Goal: Information Seeking & Learning: Check status

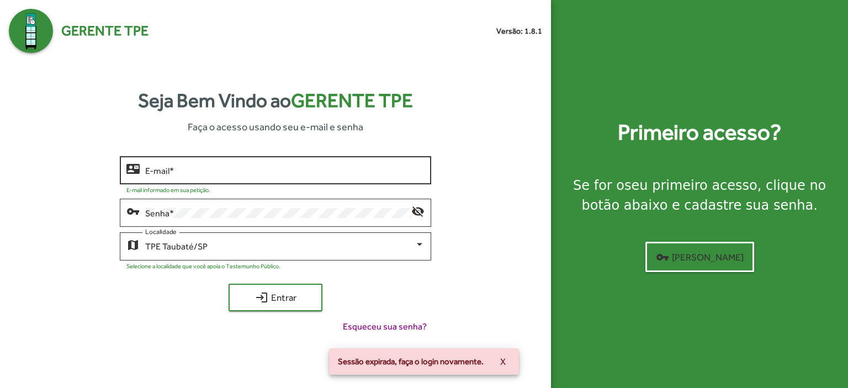
click at [191, 168] on input "E-mail *" at bounding box center [284, 171] width 279 height 10
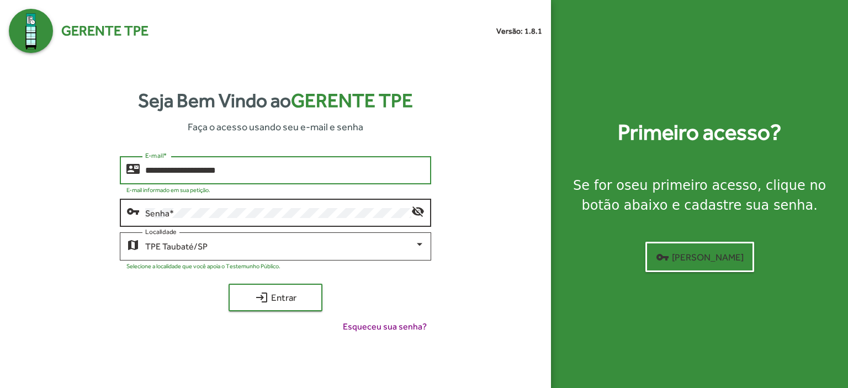
type input "**********"
click at [161, 207] on div "Senha *" at bounding box center [278, 211] width 266 height 30
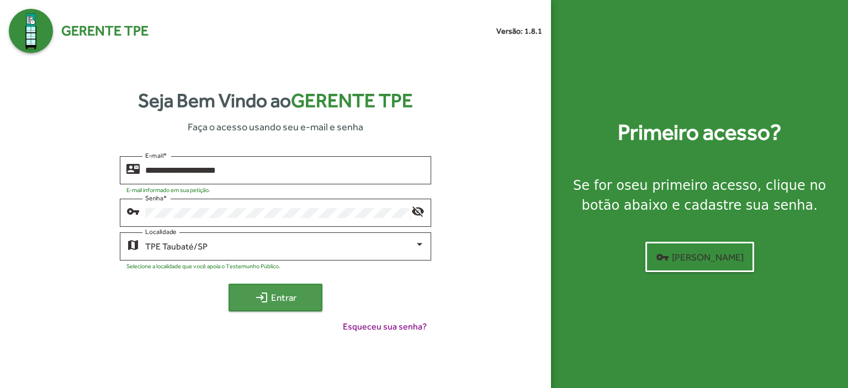
click at [280, 294] on span "login Entrar" at bounding box center [275, 297] width 74 height 20
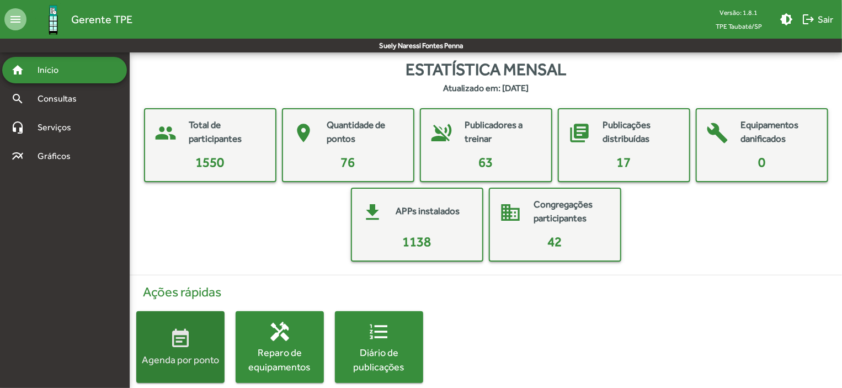
click at [198, 353] on div "Agenda por ponto" at bounding box center [180, 360] width 88 height 14
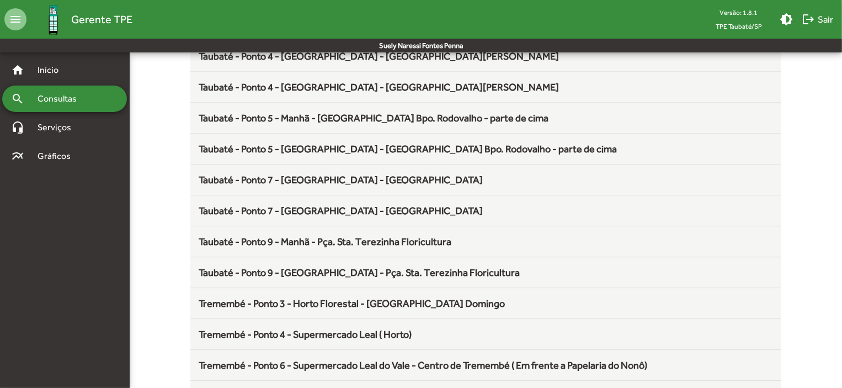
scroll to position [1455, 0]
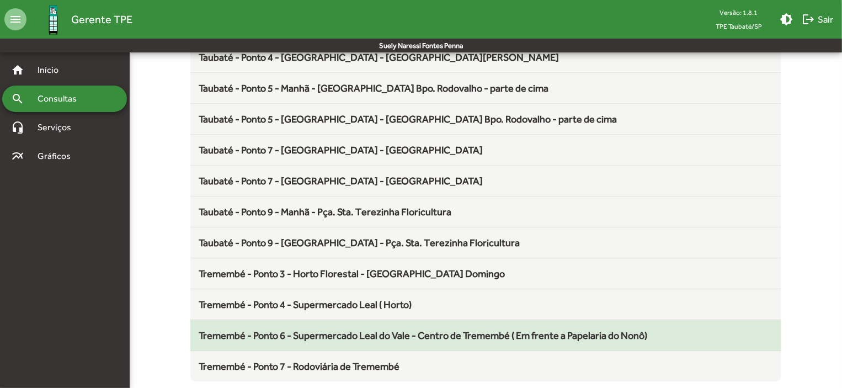
click at [380, 329] on span "Tremembé - Ponto 6 - Supermercado Leal do Vale - Centro de Tremembé ( Em frente…" at bounding box center [423, 335] width 449 height 12
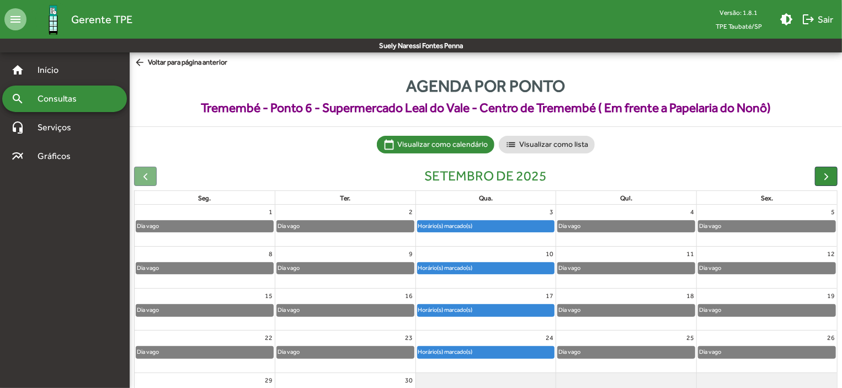
click at [472, 267] on div "Horário(s) marcado(s)" at bounding box center [446, 268] width 56 height 10
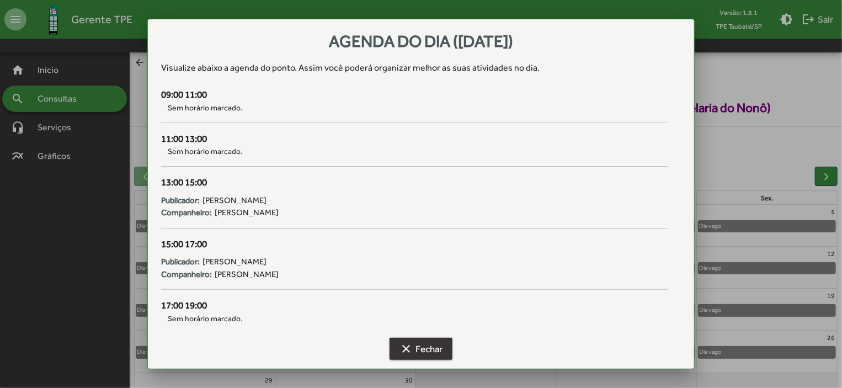
click at [411, 347] on mat-icon "clear" at bounding box center [406, 348] width 13 height 13
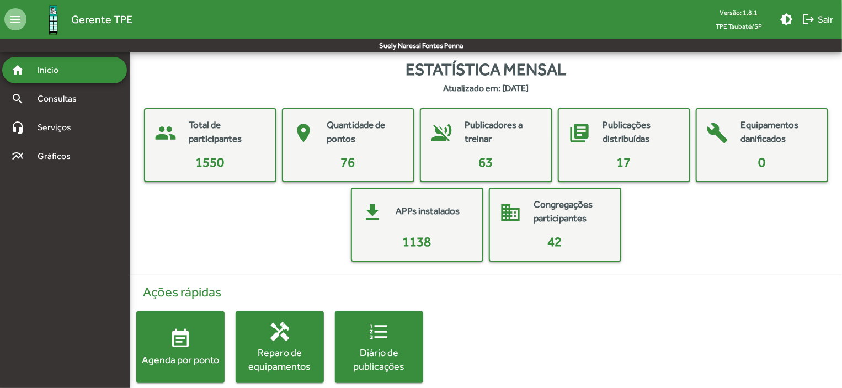
click at [195, 322] on button "event_note Agenda por ponto" at bounding box center [180, 347] width 88 height 72
click at [195, 322] on html "menu Gerente TPE Versão: 1.8.1 TPE Taubaté/SP brightness_medium logout Sair Sue…" at bounding box center [421, 202] width 842 height 405
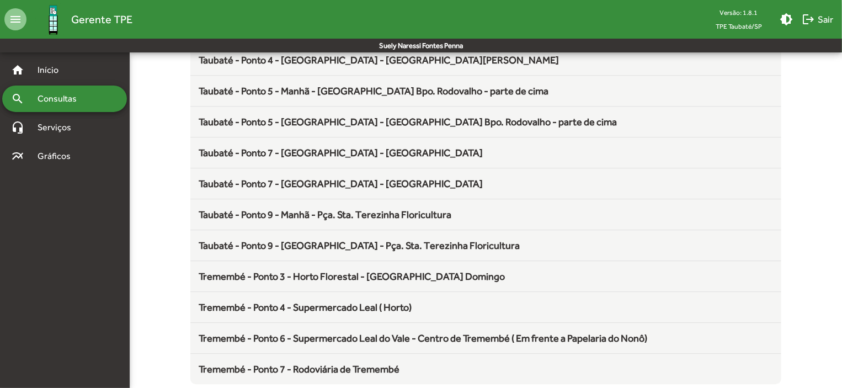
scroll to position [1455, 0]
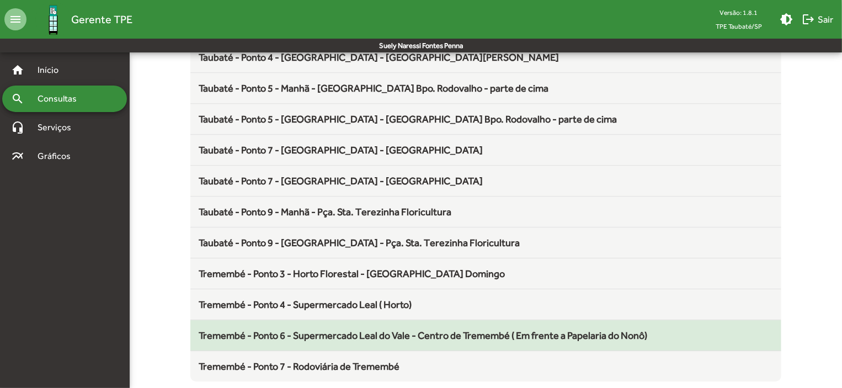
click at [392, 329] on span "Tremembé - Ponto 6 - Supermercado Leal do Vale - Centro de Tremembé ( Em frente…" at bounding box center [423, 335] width 449 height 12
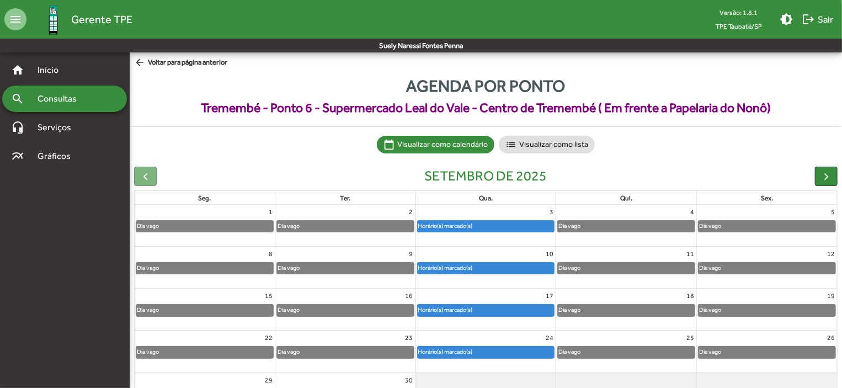
click at [449, 221] on div "Horário(s) marcado(s)" at bounding box center [446, 226] width 56 height 10
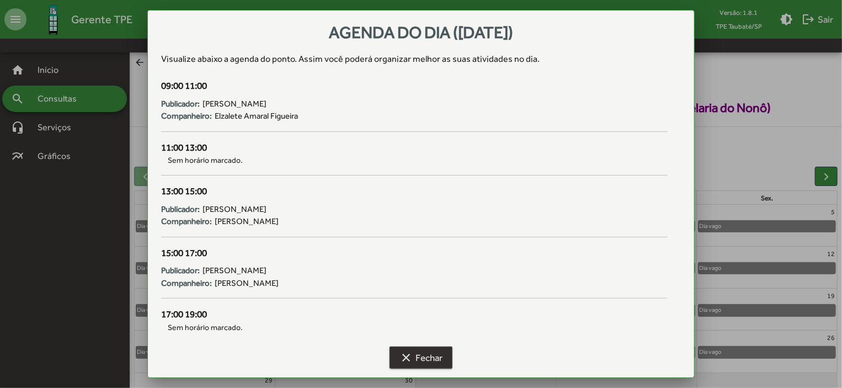
click at [414, 358] on span "clear Fechar" at bounding box center [421, 358] width 43 height 20
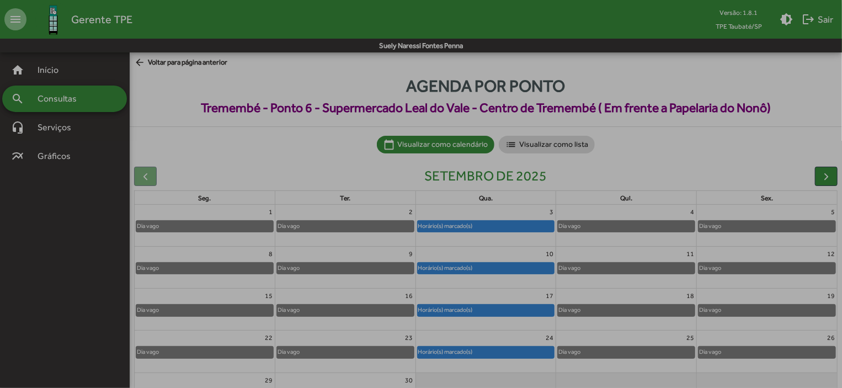
click at [414, 358] on span "clear Fechar" at bounding box center [421, 358] width 43 height 20
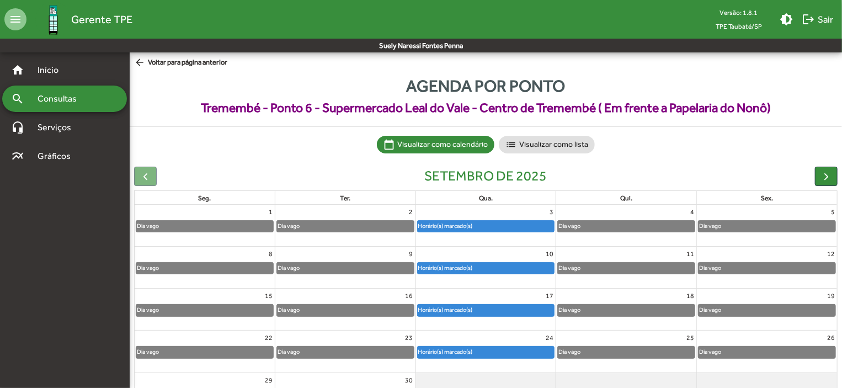
click at [494, 269] on div "Horário(s) marcado(s)" at bounding box center [486, 268] width 137 height 11
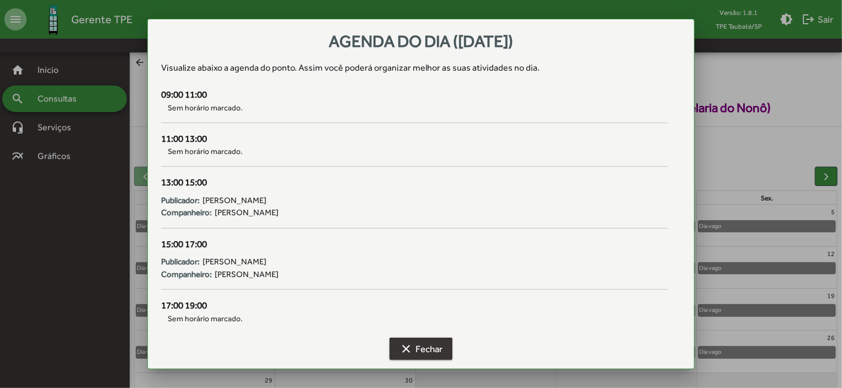
click at [438, 350] on span "clear Fechar" at bounding box center [421, 349] width 43 height 20
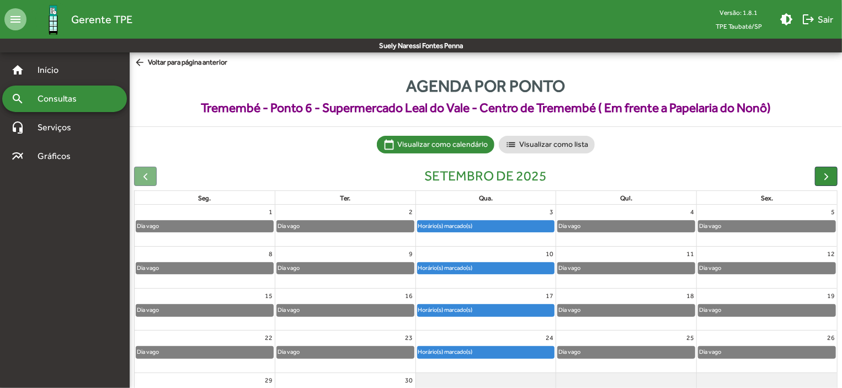
click at [438, 350] on span "clear Fechar" at bounding box center [421, 349] width 43 height 20
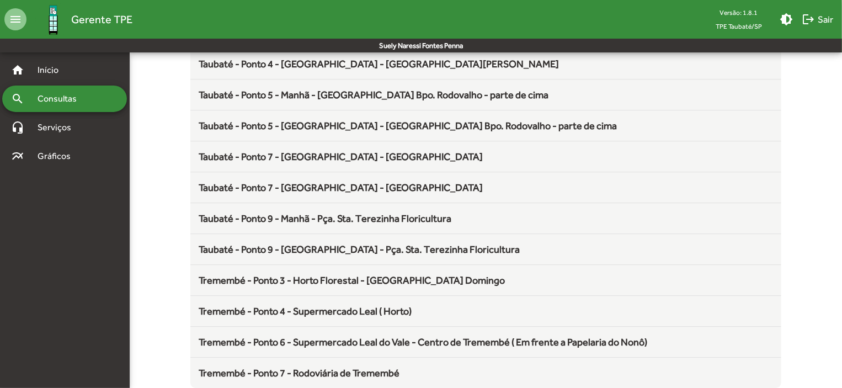
scroll to position [1455, 0]
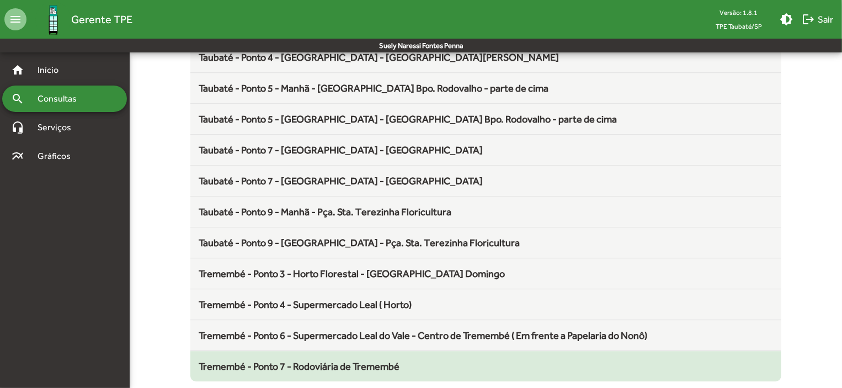
click at [370, 361] on span "Tremembé - Ponto 7 - Rodoviária de Tremembé" at bounding box center [299, 366] width 201 height 12
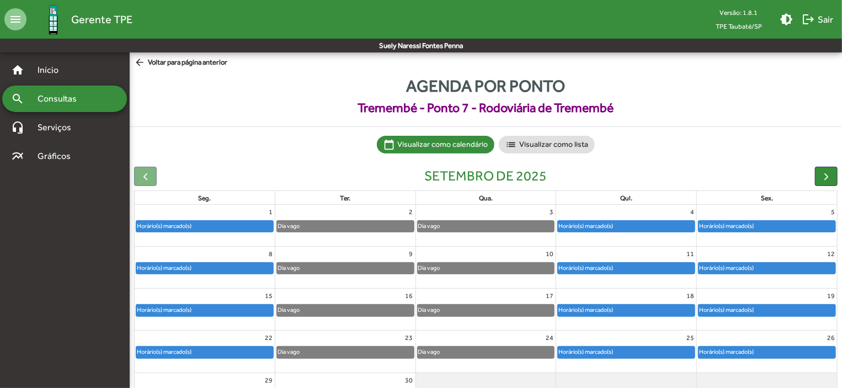
click at [592, 271] on div "Horário(s) marcado(s)" at bounding box center [586, 268] width 56 height 10
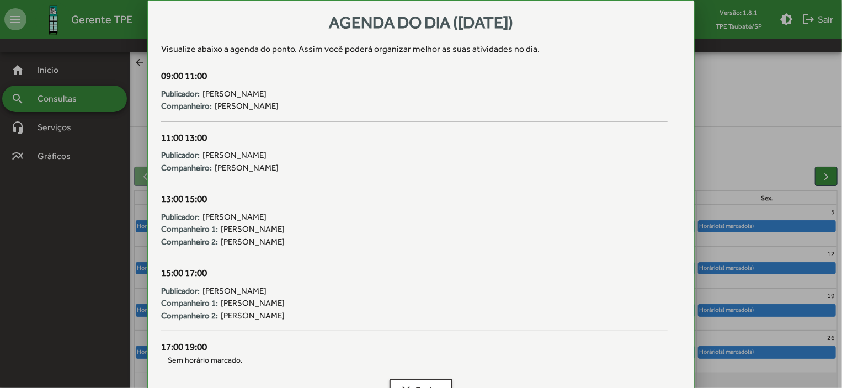
click at [765, 267] on div at bounding box center [421, 194] width 842 height 388
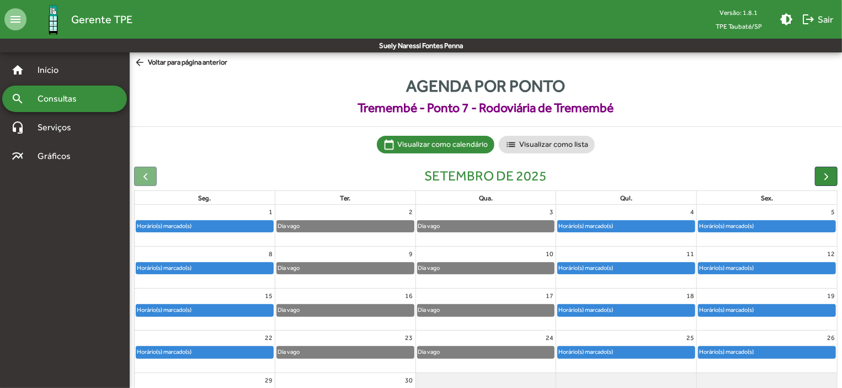
click at [765, 267] on div "Horário(s) marcado(s)" at bounding box center [767, 268] width 137 height 11
click at [738, 270] on div "Horário(s) marcado(s)" at bounding box center [727, 268] width 56 height 10
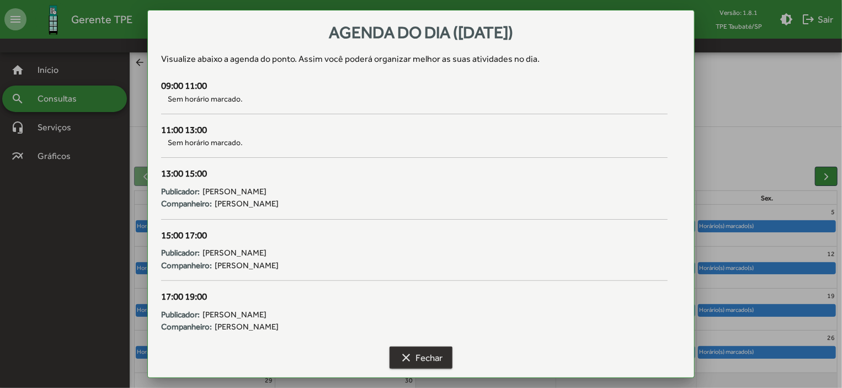
click at [435, 358] on span "clear Fechar" at bounding box center [421, 358] width 43 height 20
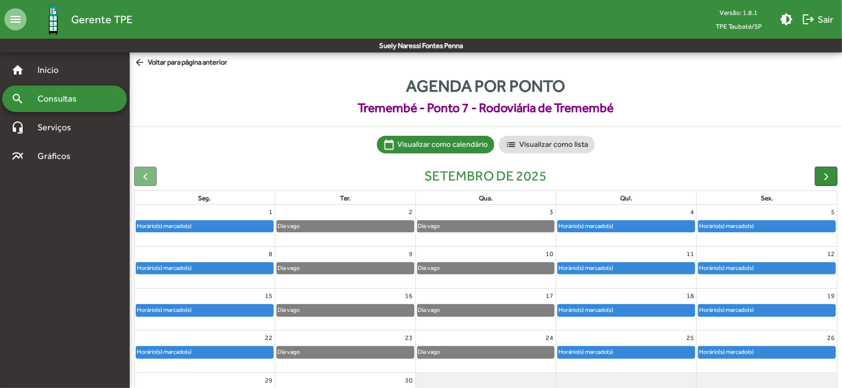
click at [808, 307] on div "Horário(s) marcado(s)" at bounding box center [767, 310] width 137 height 11
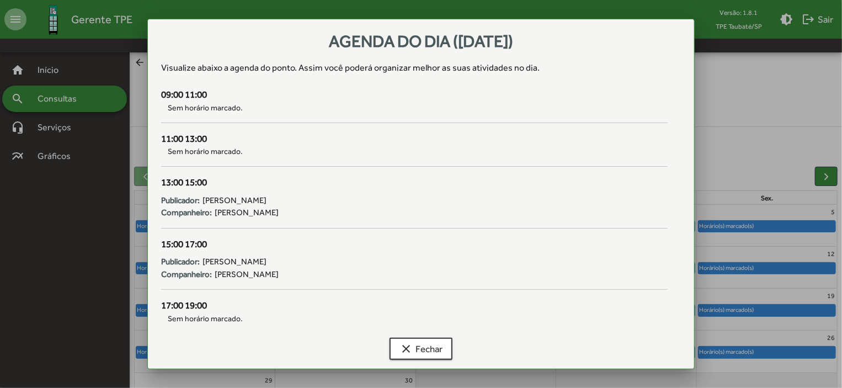
click at [810, 352] on div at bounding box center [421, 194] width 842 height 388
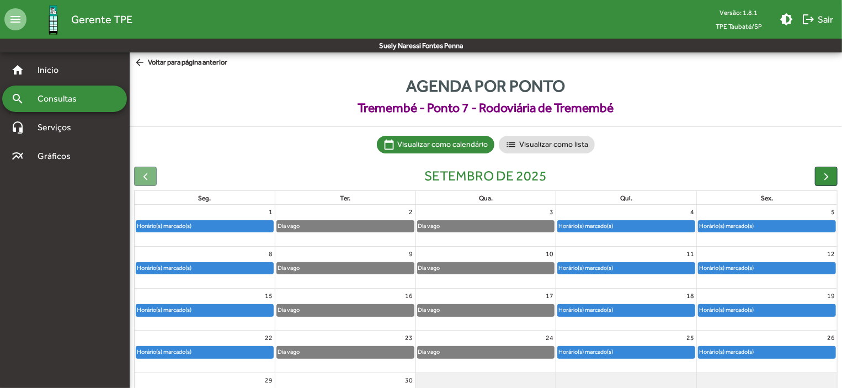
click at [810, 352] on div "Horário(s) marcado(s)" at bounding box center [767, 352] width 137 height 11
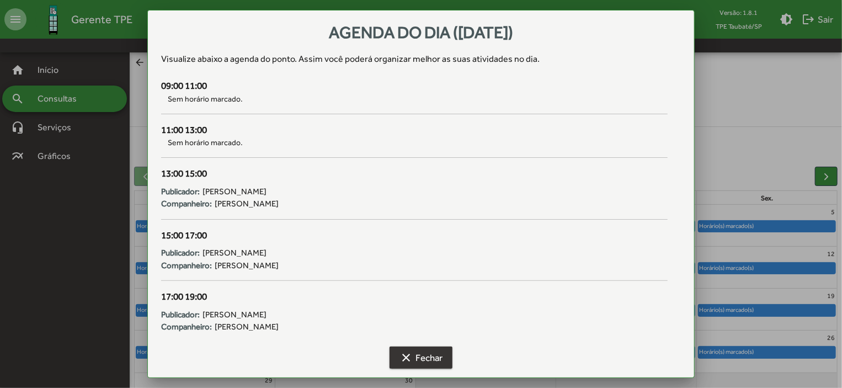
click at [432, 354] on span "clear Fechar" at bounding box center [421, 358] width 43 height 20
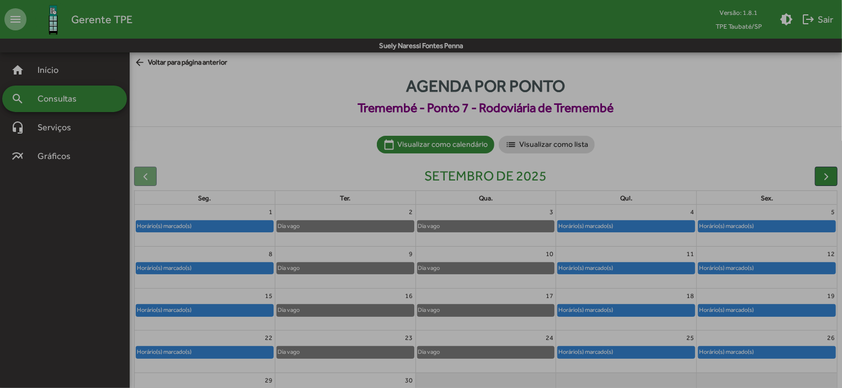
click at [432, 354] on span "clear Fechar" at bounding box center [421, 358] width 43 height 20
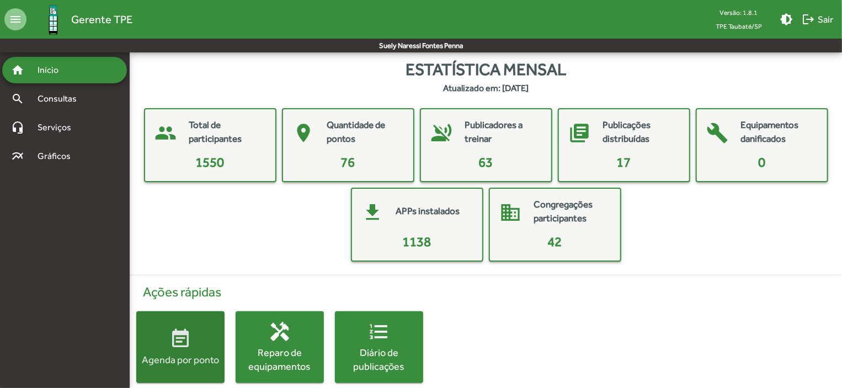
click at [207, 344] on span "event_note Agenda por ponto" at bounding box center [180, 347] width 88 height 39
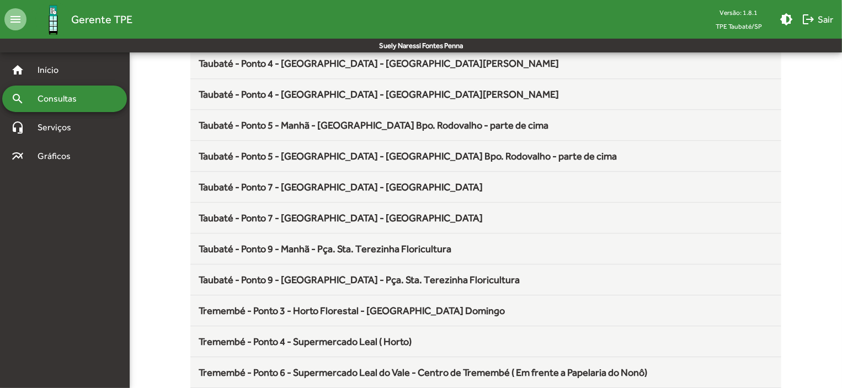
scroll to position [1455, 0]
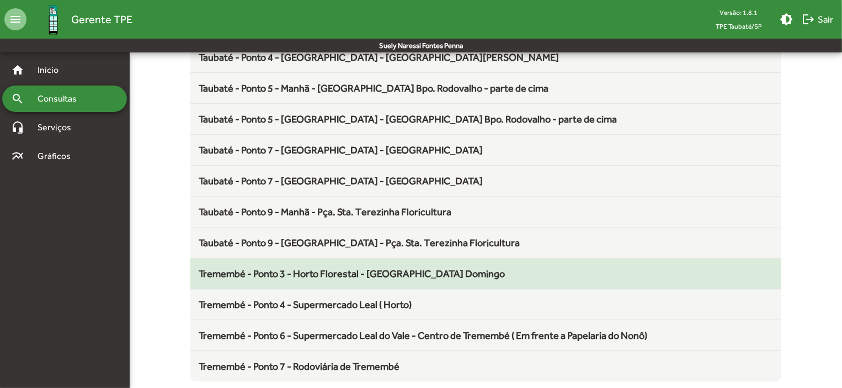
click at [332, 268] on span "Tremembé - Ponto 3 - Horto Florestal - [GEOGRAPHIC_DATA] Domingo" at bounding box center [352, 274] width 306 height 12
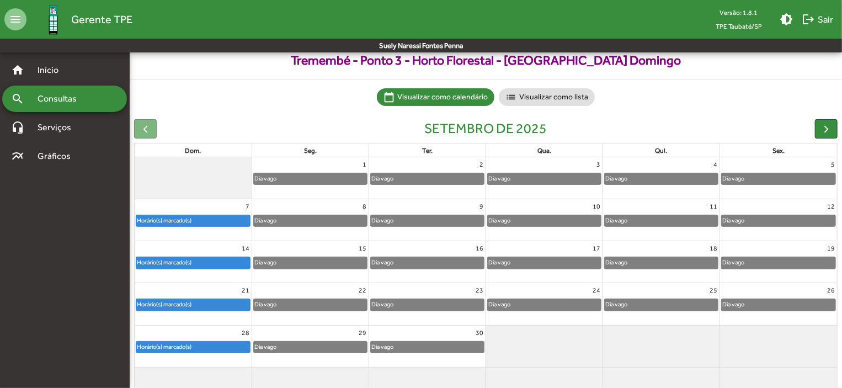
scroll to position [68, 0]
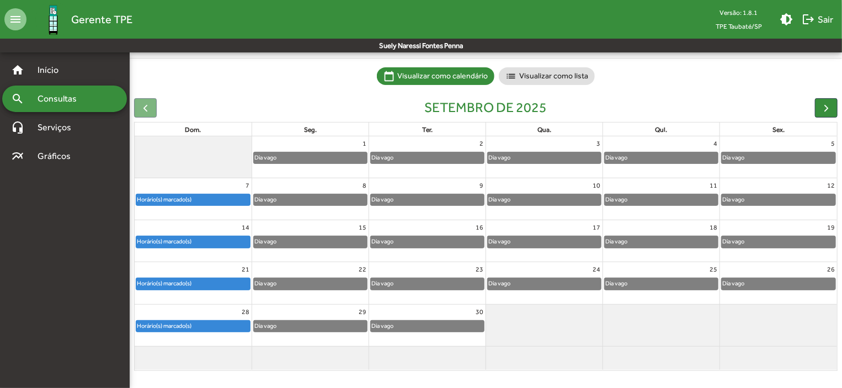
click at [212, 238] on div "Horário(s) marcado(s)" at bounding box center [193, 241] width 114 height 11
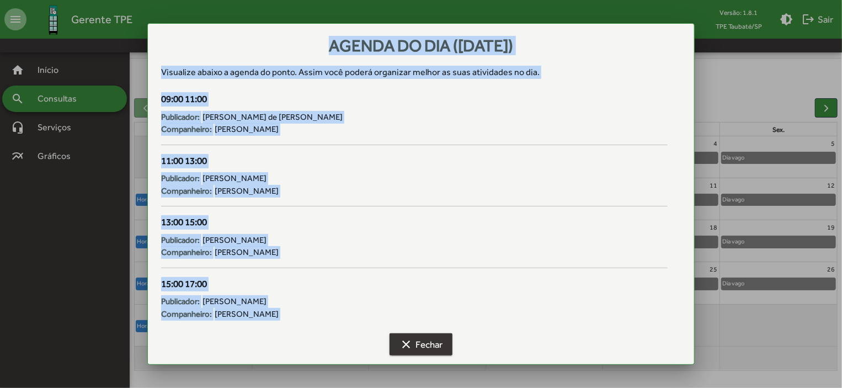
click at [439, 337] on span "clear Fechar" at bounding box center [421, 344] width 43 height 20
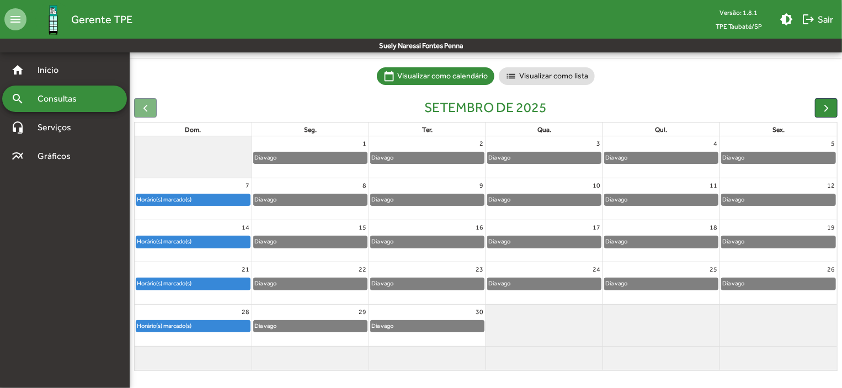
click at [439, 337] on span "clear Fechar" at bounding box center [421, 344] width 43 height 20
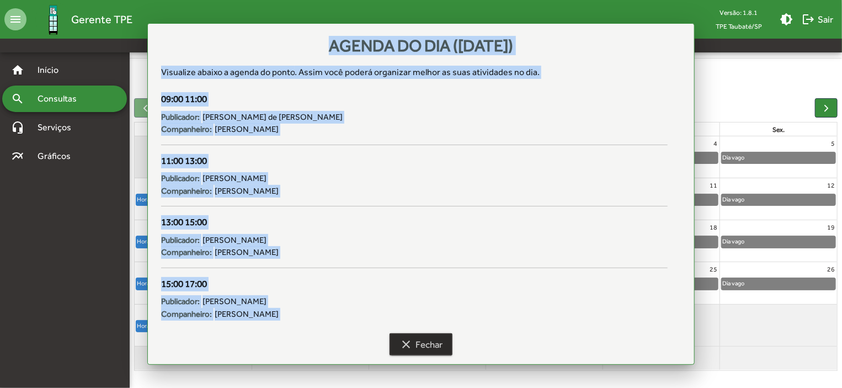
scroll to position [68, 0]
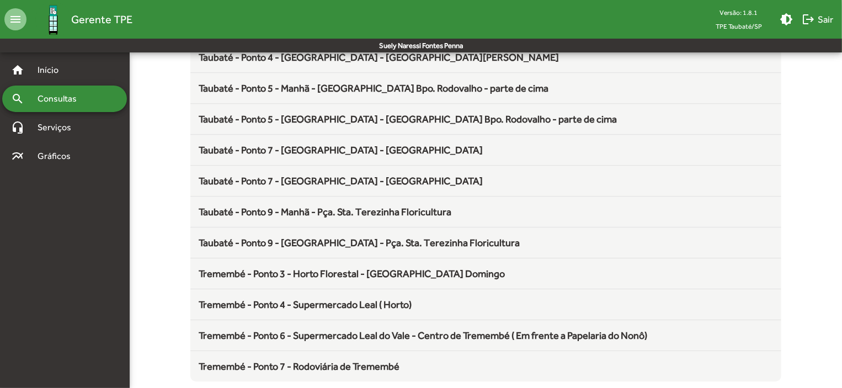
scroll to position [1455, 0]
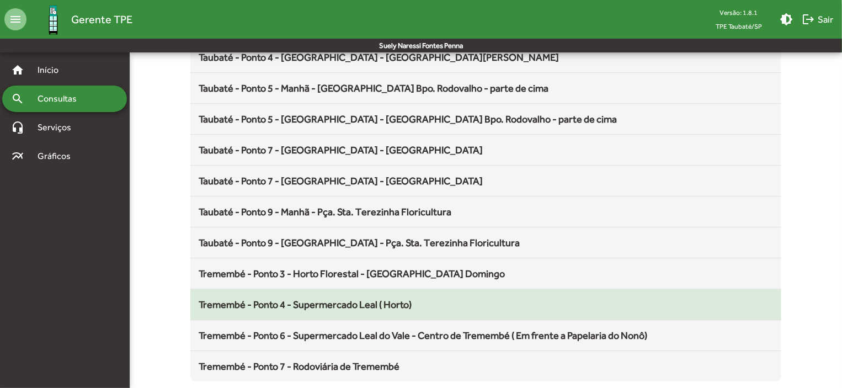
click at [335, 301] on span "Tremembé - Ponto 4 - Supermercado Leal ( Horto)" at bounding box center [305, 305] width 213 height 12
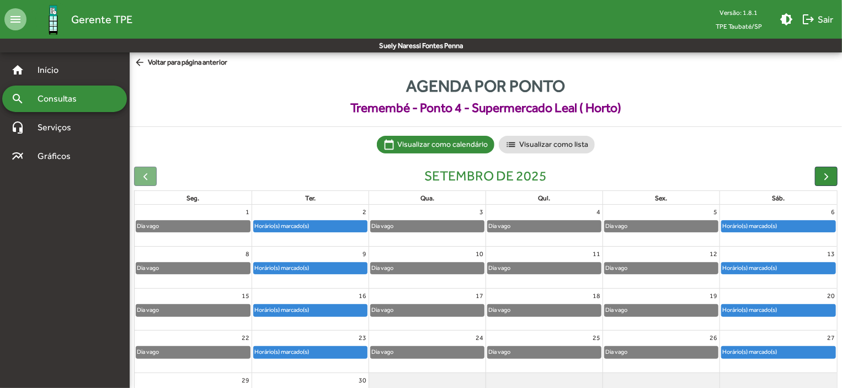
click at [745, 267] on div "Horário(s) marcado(s)" at bounding box center [750, 268] width 56 height 10
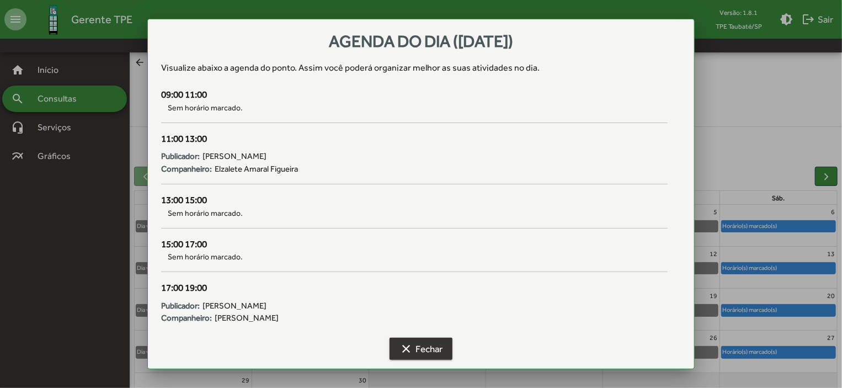
click at [420, 347] on span "clear Fechar" at bounding box center [421, 349] width 43 height 20
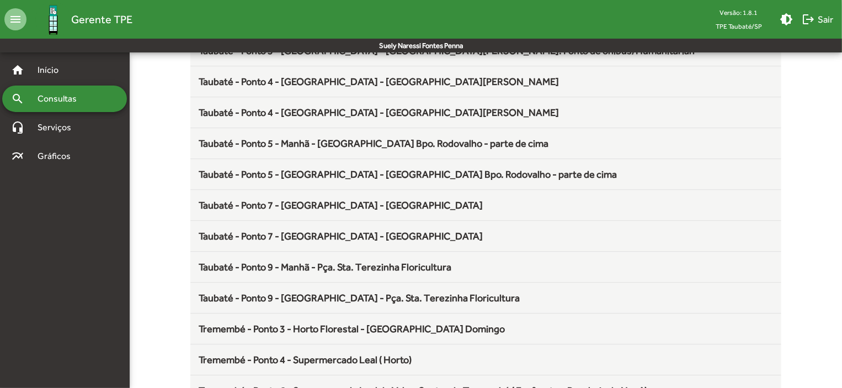
scroll to position [1455, 0]
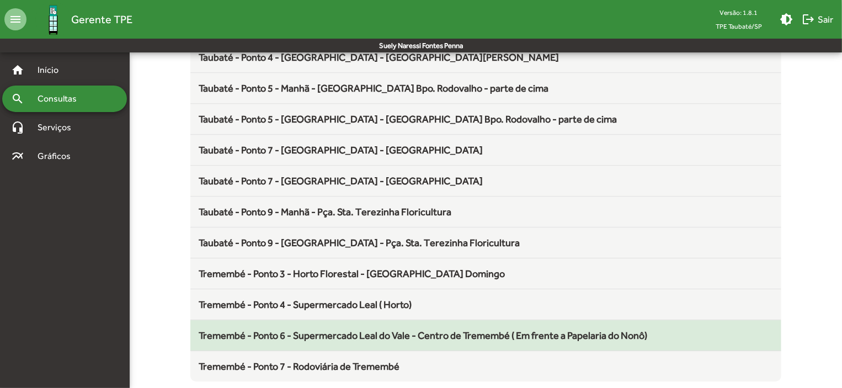
click at [387, 333] on span "Tremembé - Ponto 6 - Supermercado Leal do Vale - Centro de Tremembé ( Em frente…" at bounding box center [423, 335] width 449 height 12
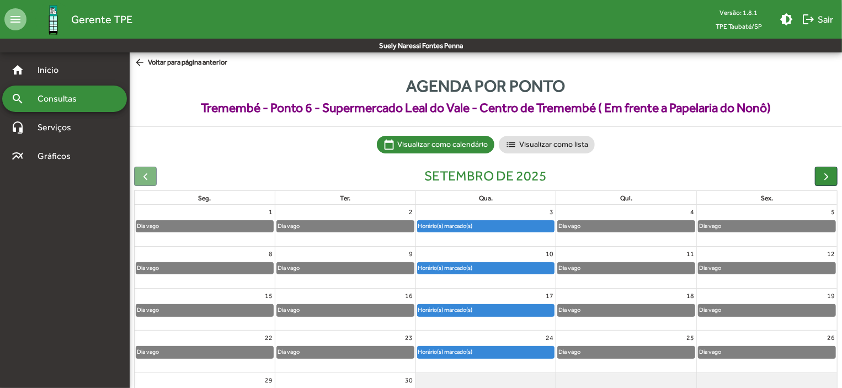
click at [500, 267] on div "Horário(s) marcado(s)" at bounding box center [486, 268] width 137 height 11
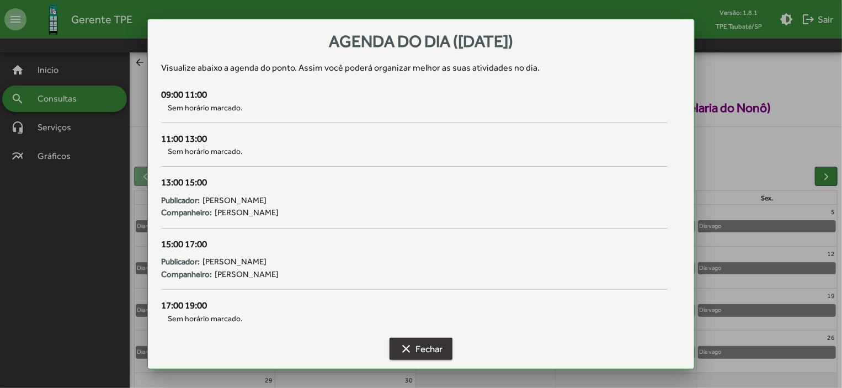
click at [436, 347] on span "clear Fechar" at bounding box center [421, 349] width 43 height 20
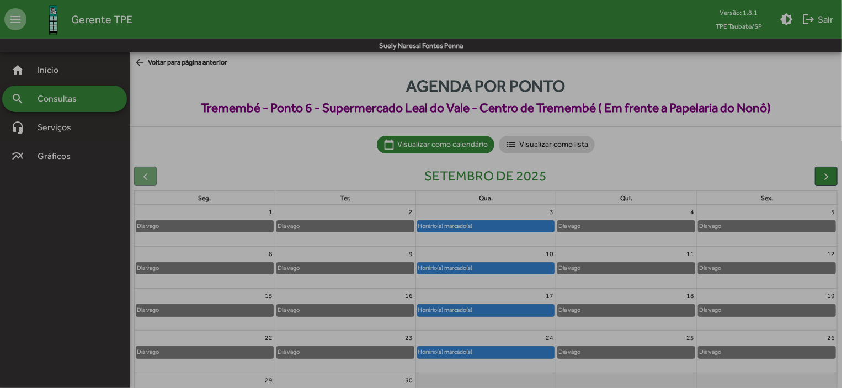
click at [436, 347] on span "clear Fechar" at bounding box center [421, 349] width 43 height 20
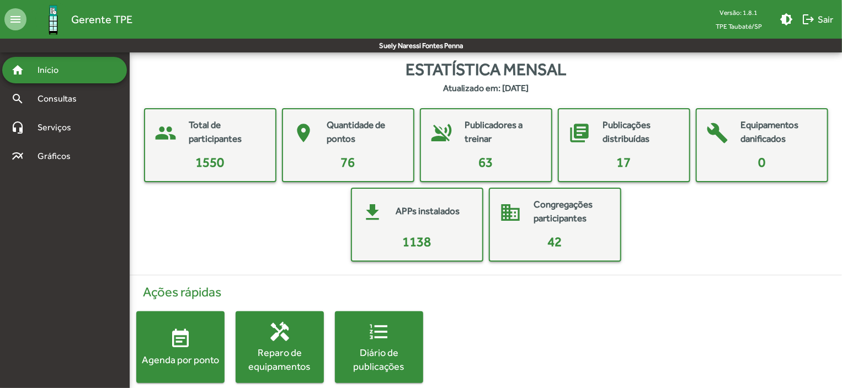
click at [196, 328] on span "event_note Agenda por ponto" at bounding box center [180, 347] width 88 height 39
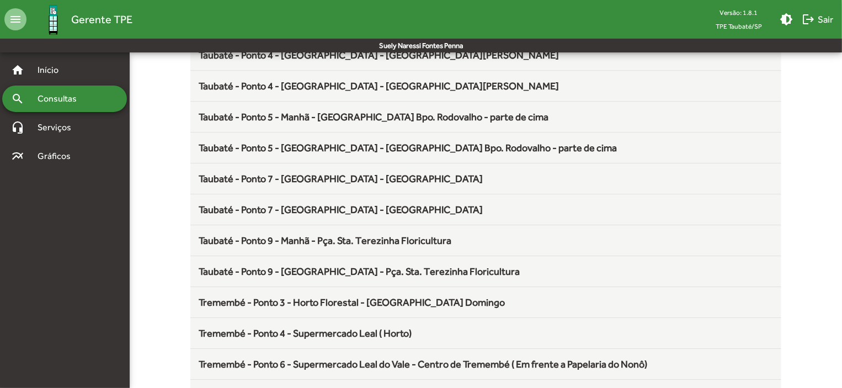
scroll to position [1455, 0]
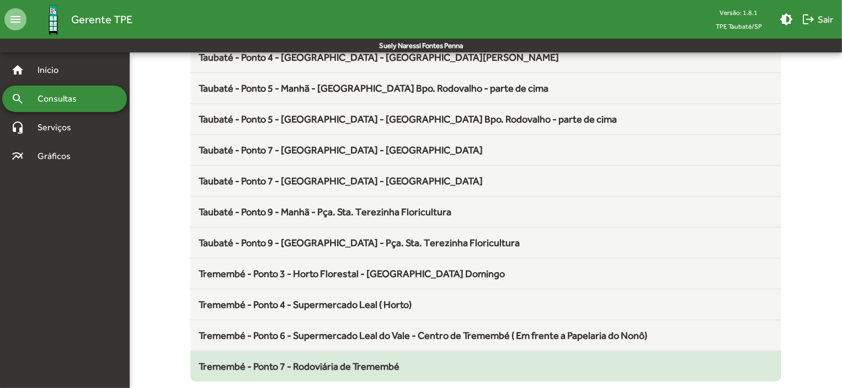
click at [369, 364] on span "Tremembé - Ponto 7 - Rodoviária de Tremembé" at bounding box center [299, 366] width 201 height 12
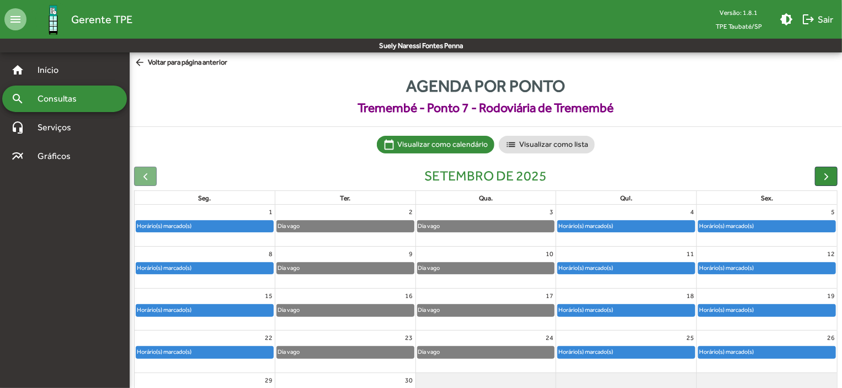
click at [806, 271] on div "Horário(s) marcado(s)" at bounding box center [767, 268] width 137 height 11
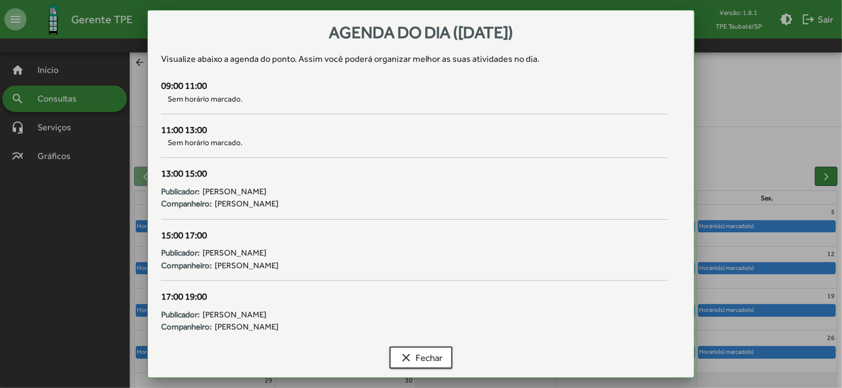
click at [810, 308] on div at bounding box center [421, 194] width 842 height 388
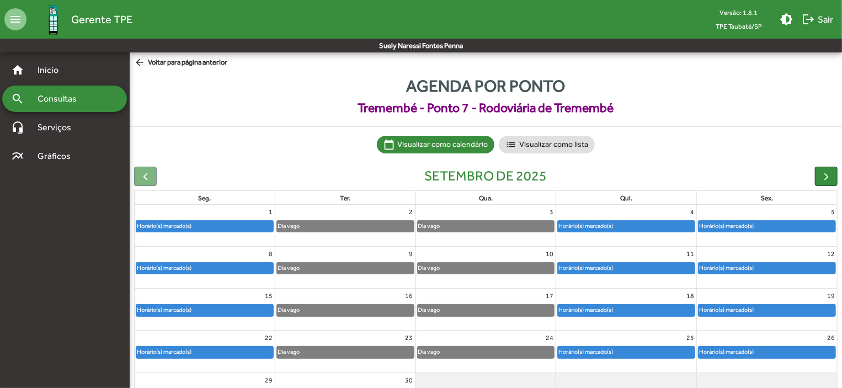
click at [810, 308] on div "Horário(s) marcado(s)" at bounding box center [767, 310] width 137 height 11
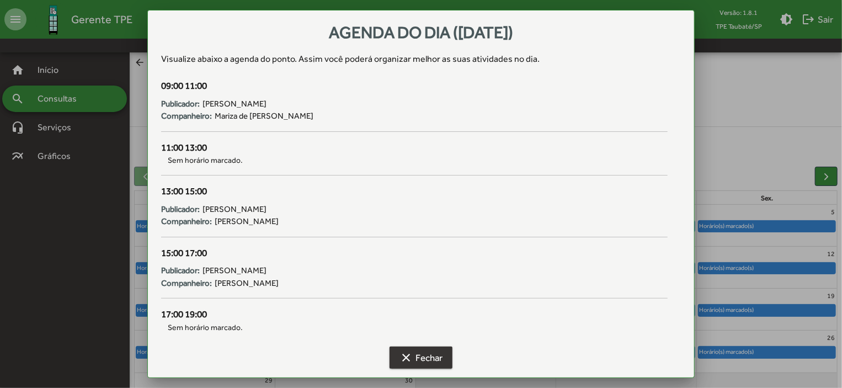
click at [430, 353] on span "clear Fechar" at bounding box center [421, 358] width 43 height 20
